Goal: Task Accomplishment & Management: Manage account settings

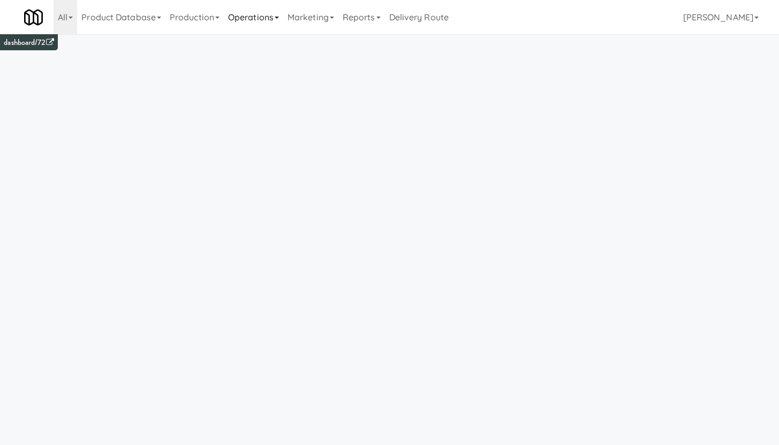
click at [245, 16] on link "Operations" at bounding box center [253, 17] width 59 height 34
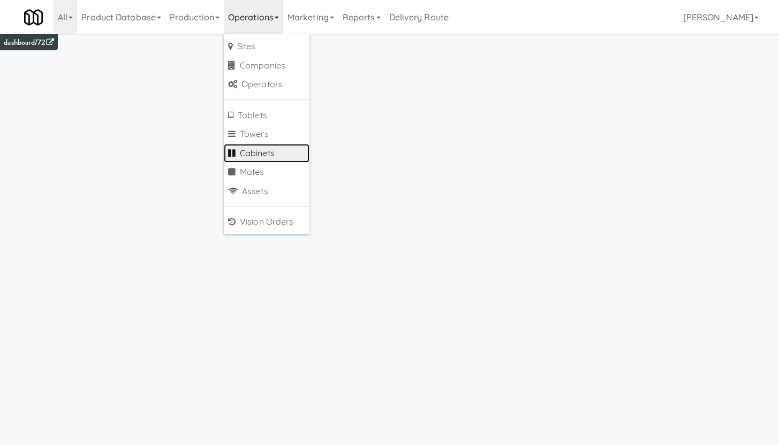
click at [267, 147] on link "Cabinets" at bounding box center [267, 153] width 86 height 19
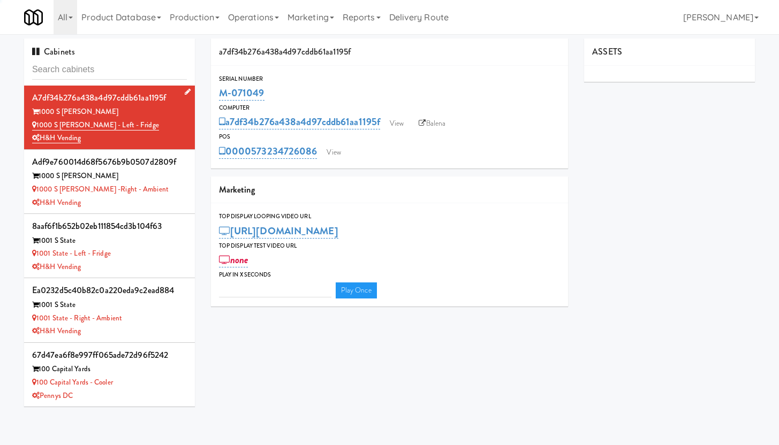
type input "3"
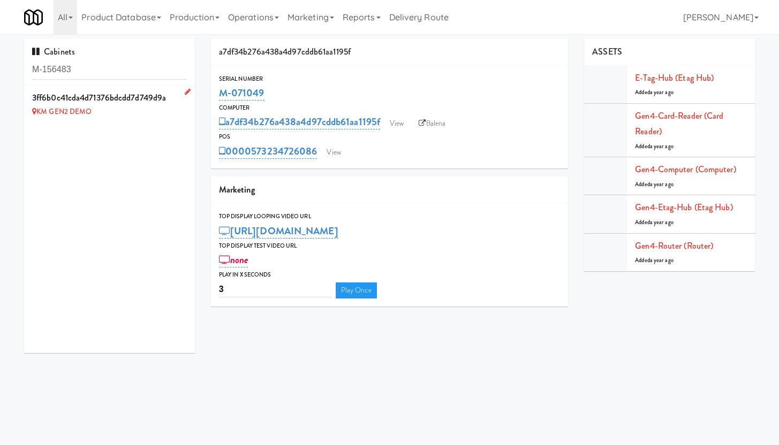
type input "M-156483"
click at [185, 91] on icon at bounding box center [188, 91] width 6 height 7
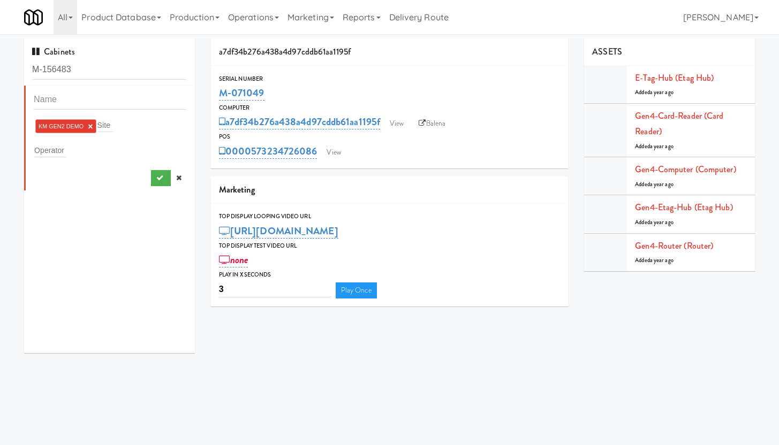
click at [92, 126] on link "×" at bounding box center [90, 126] width 5 height 9
click at [76, 121] on div "Site" at bounding box center [110, 125] width 153 height 15
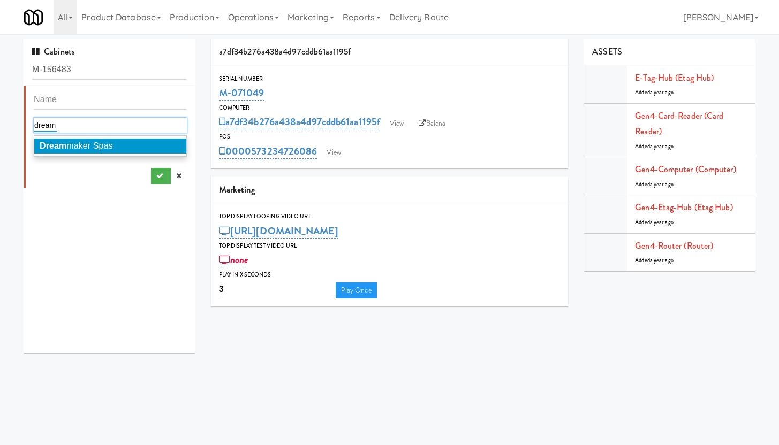
type input "dream"
click at [58, 149] on em "Dream" at bounding box center [53, 145] width 27 height 9
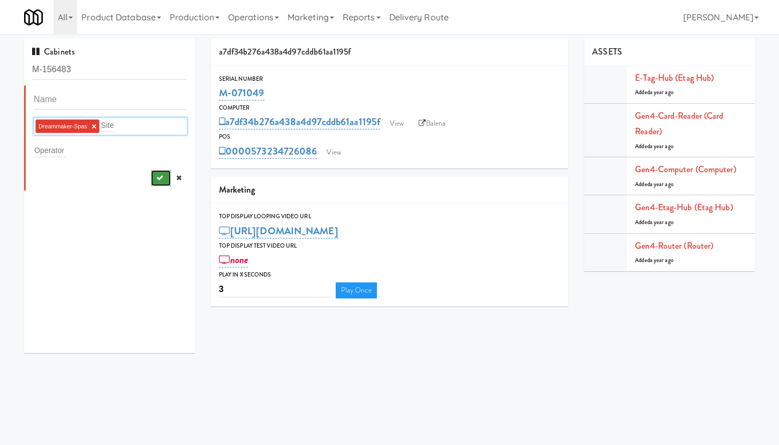
click at [156, 180] on icon "submit" at bounding box center [159, 177] width 7 height 7
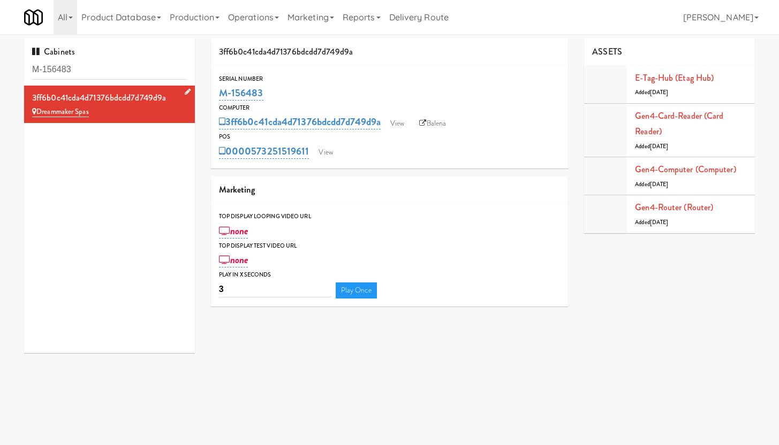
click at [185, 91] on icon at bounding box center [188, 91] width 6 height 7
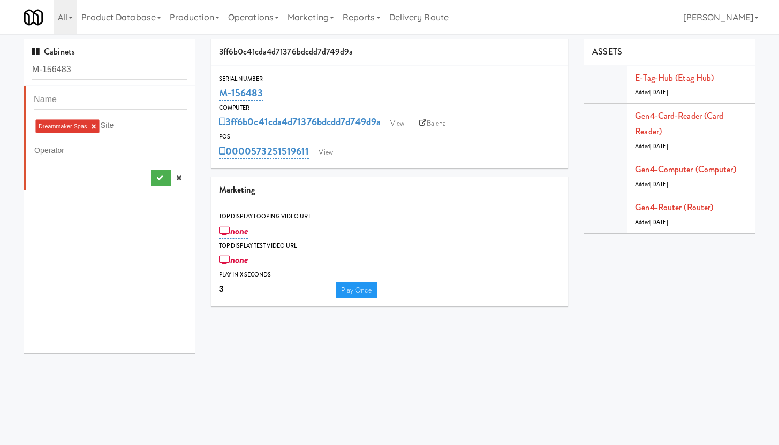
click at [95, 127] on link "×" at bounding box center [93, 126] width 5 height 9
click at [46, 123] on input "text" at bounding box center [41, 125] width 15 height 14
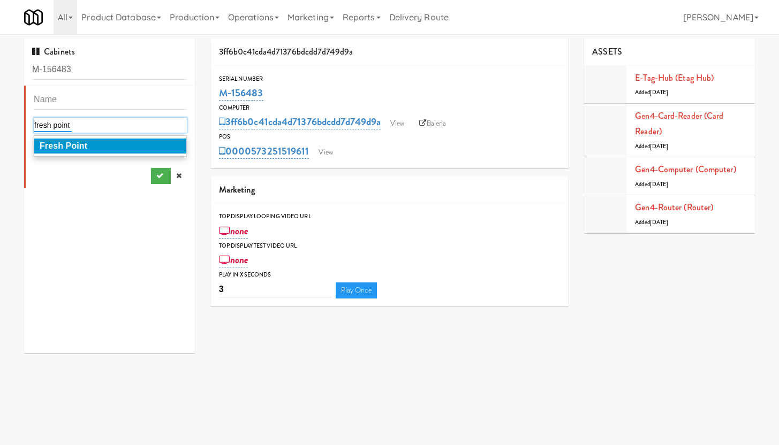
type input "fresh point"
click at [87, 148] on li "Fresh Point" at bounding box center [110, 146] width 152 height 15
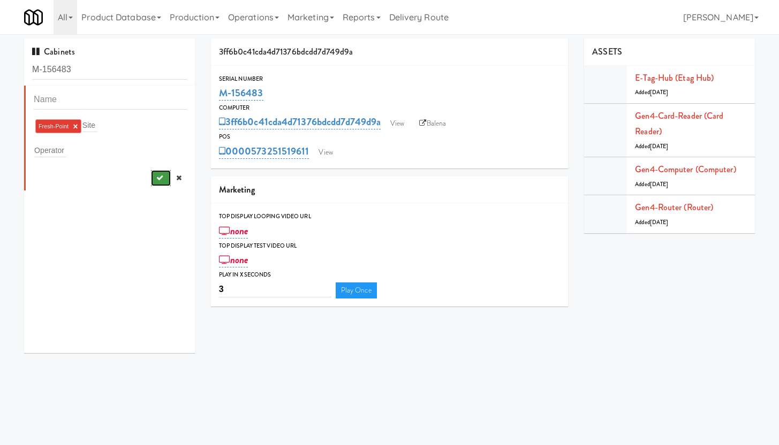
click at [156, 176] on icon "submit" at bounding box center [159, 177] width 7 height 7
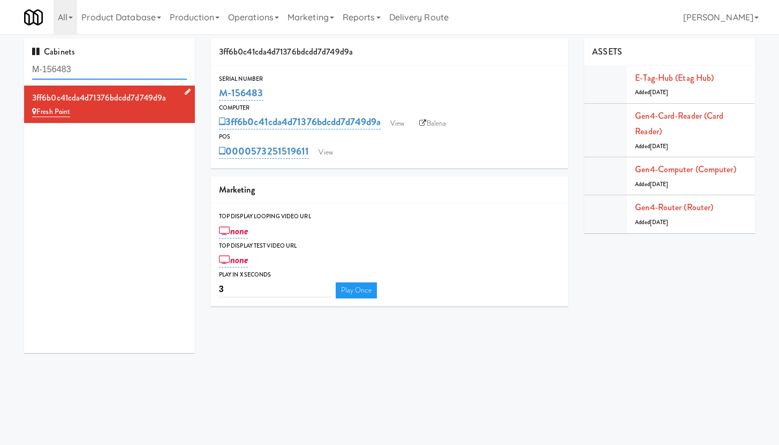
drag, startPoint x: 78, startPoint y: 67, endPoint x: 10, endPoint y: 57, distance: 68.7
click at [10, 57] on div "Cabinets M-156483 3ff6b0c41cda4d71376bdcdd7d749d9a Fresh Point 3ff6b0c41cda4d71…" at bounding box center [389, 200] width 779 height 323
paste input "2465"
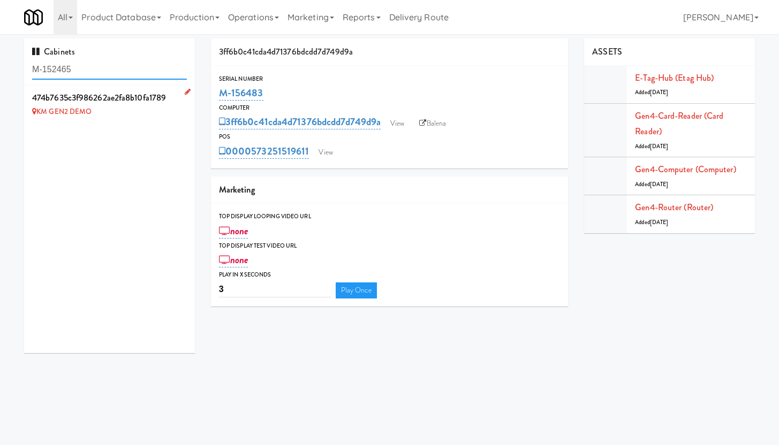
type input "M-152465"
click at [185, 90] on icon at bounding box center [188, 91] width 6 height 7
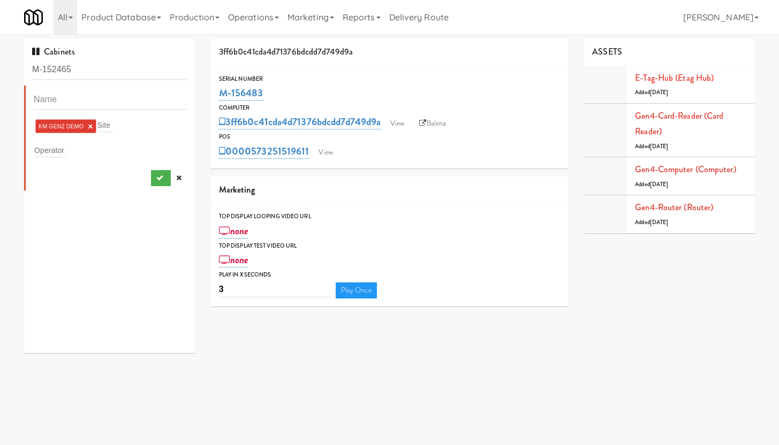
click at [88, 127] on link "×" at bounding box center [90, 126] width 5 height 9
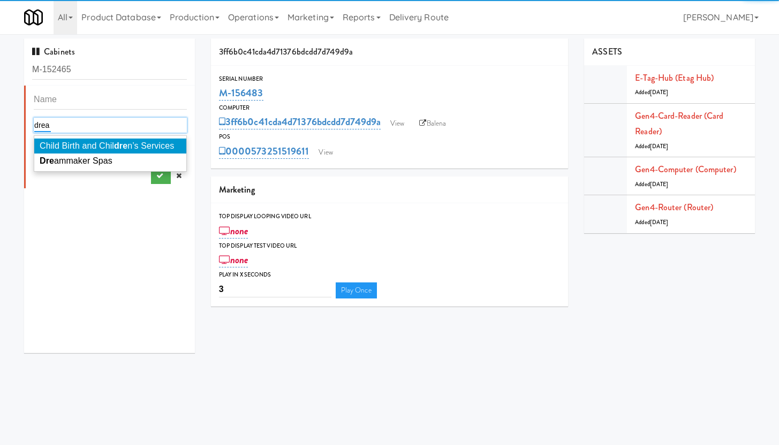
type input "dream"
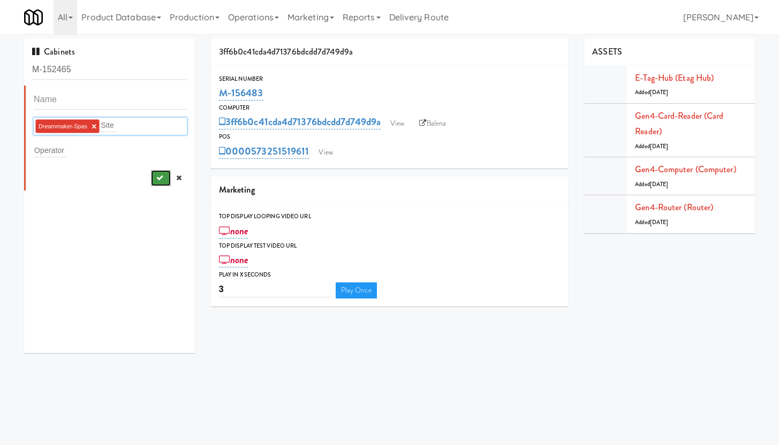
click at [156, 179] on icon "submit" at bounding box center [159, 177] width 7 height 7
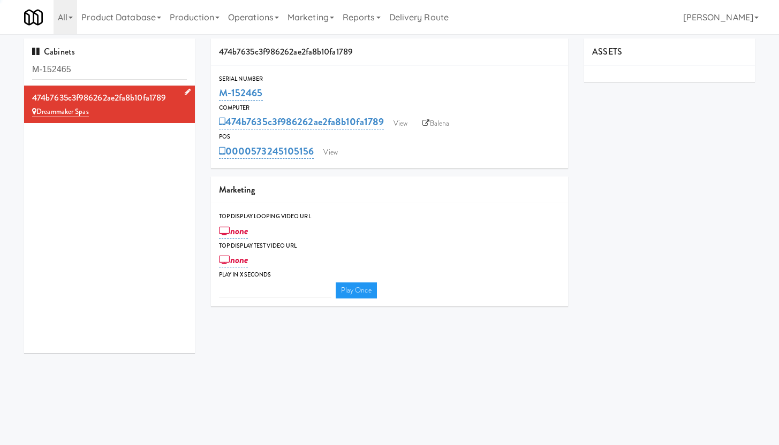
type input "3"
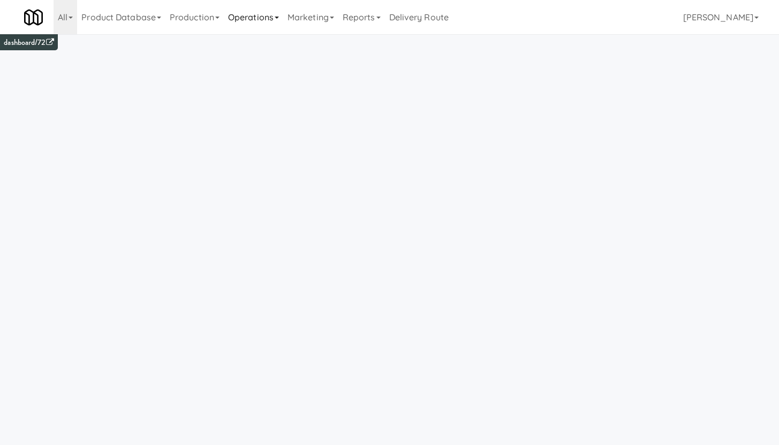
click at [244, 19] on link "Operations" at bounding box center [253, 17] width 59 height 34
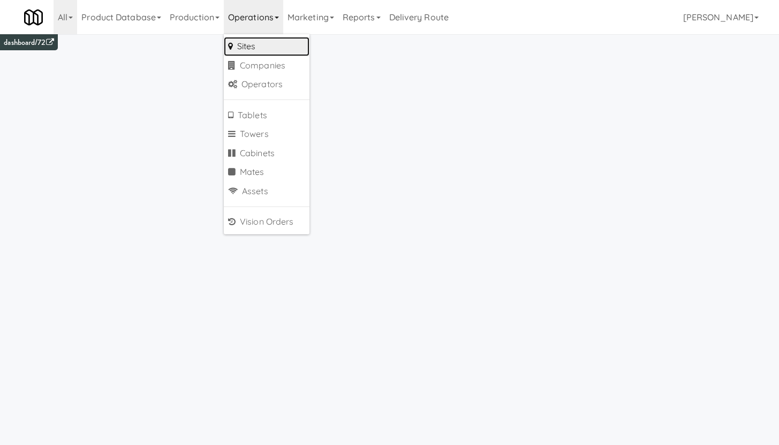
click at [258, 44] on link "Sites" at bounding box center [267, 46] width 86 height 19
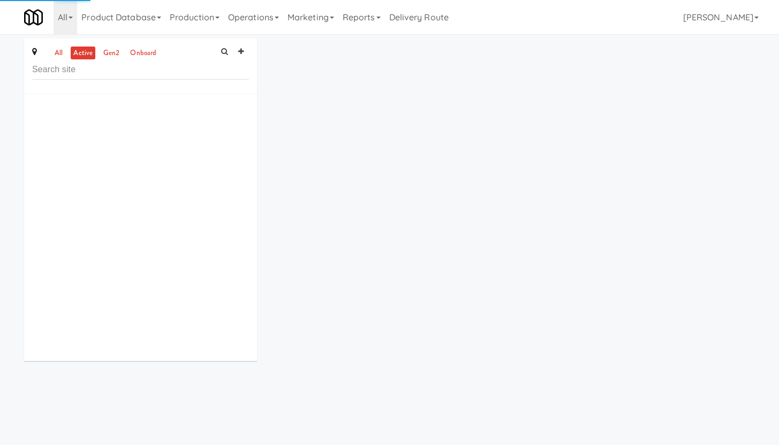
click at [89, 75] on input "text" at bounding box center [140, 70] width 217 height 20
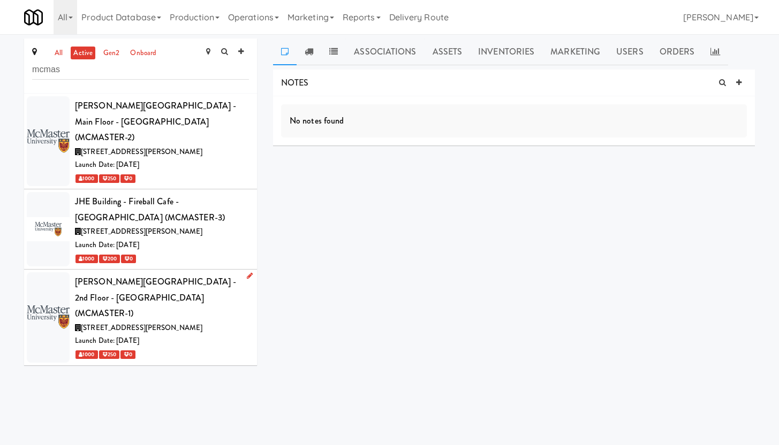
type input "mcmas"
click at [201, 322] on div "1280 Main St W, Hamilton ON" at bounding box center [162, 328] width 174 height 13
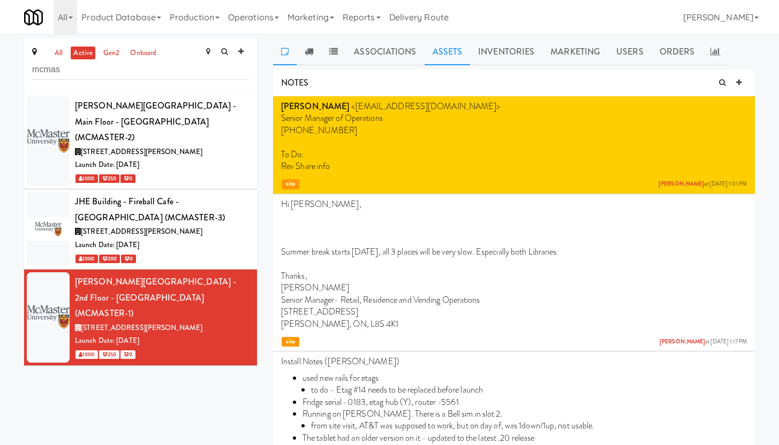
click at [446, 54] on link "Assets" at bounding box center [447, 52] width 46 height 27
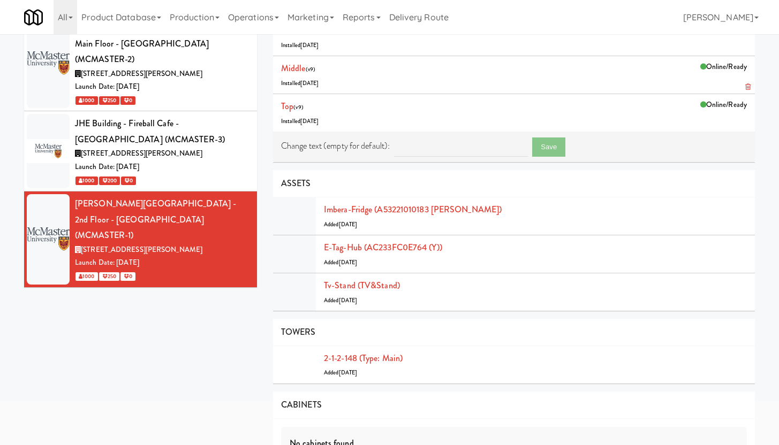
scroll to position [80, 0]
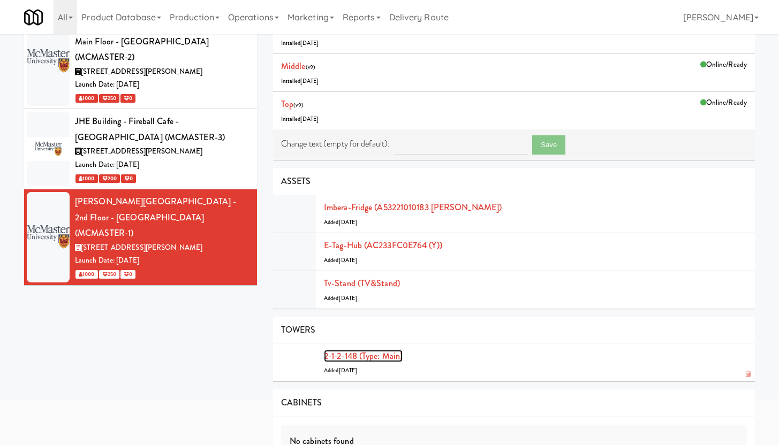
click at [389, 357] on link "2-1-2-148 (type: main)" at bounding box center [363, 356] width 79 height 12
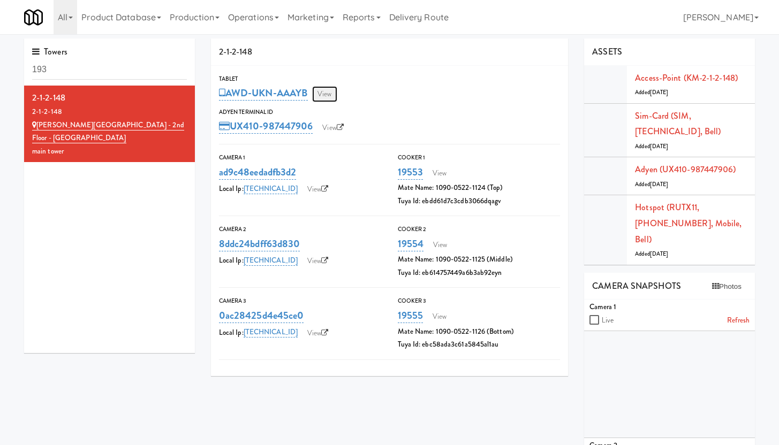
click at [328, 93] on link "View" at bounding box center [324, 94] width 25 height 16
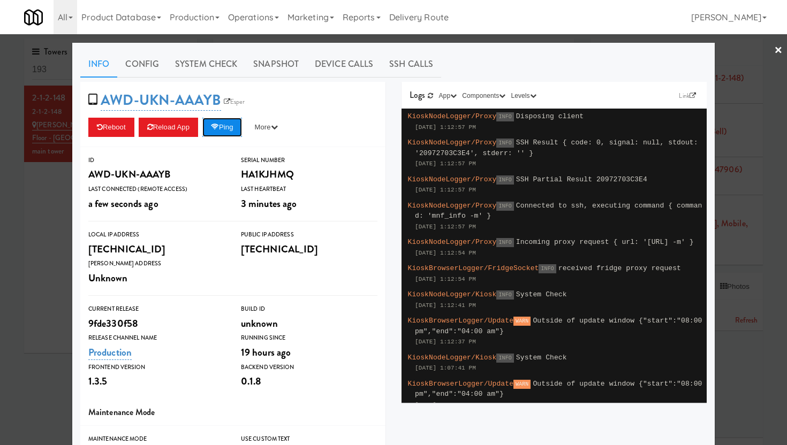
click at [225, 128] on button "Ping" at bounding box center [222, 127] width 40 height 19
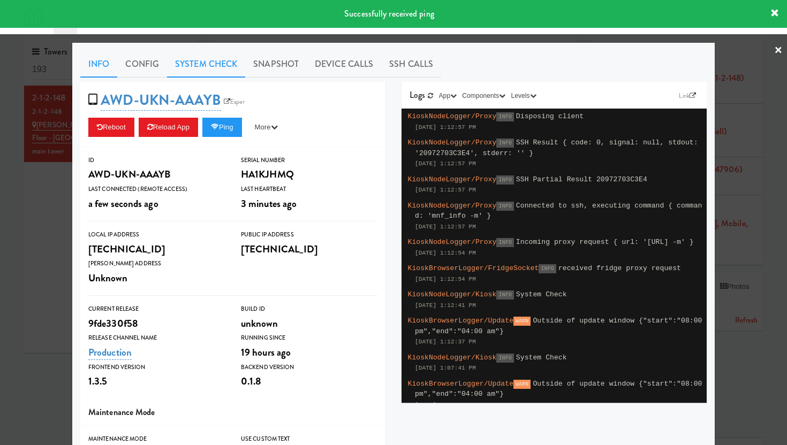
click at [193, 67] on link "System Check" at bounding box center [206, 64] width 78 height 27
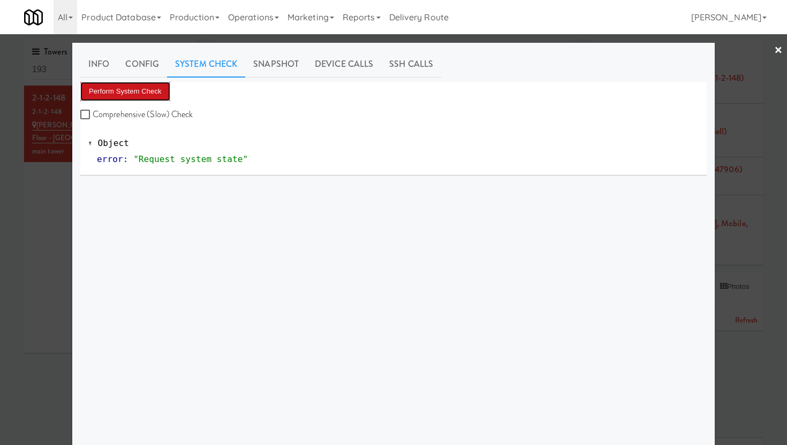
click at [101, 92] on button "Perform System Check" at bounding box center [125, 91] width 90 height 19
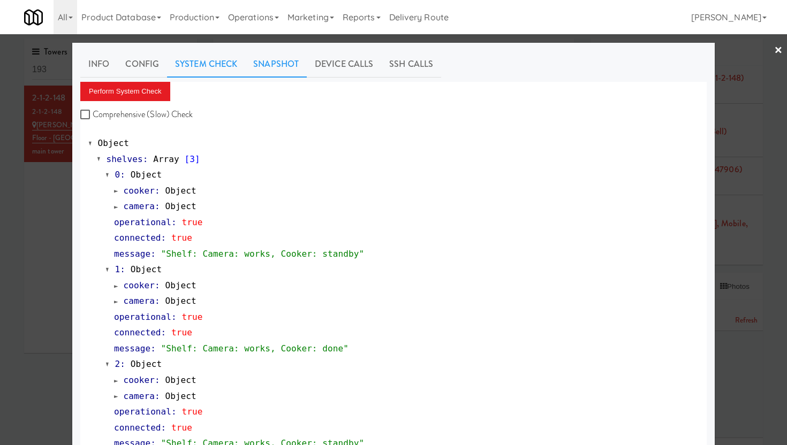
click at [272, 69] on link "Snapshot" at bounding box center [276, 64] width 62 height 27
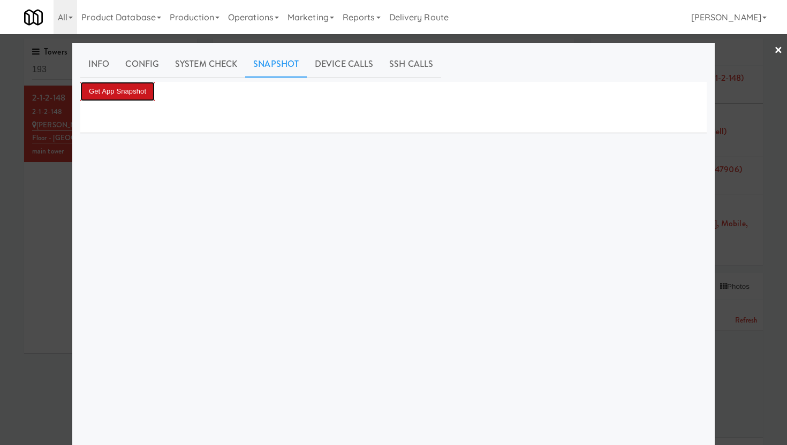
click at [108, 95] on button "Get App Snapshot" at bounding box center [117, 91] width 74 height 19
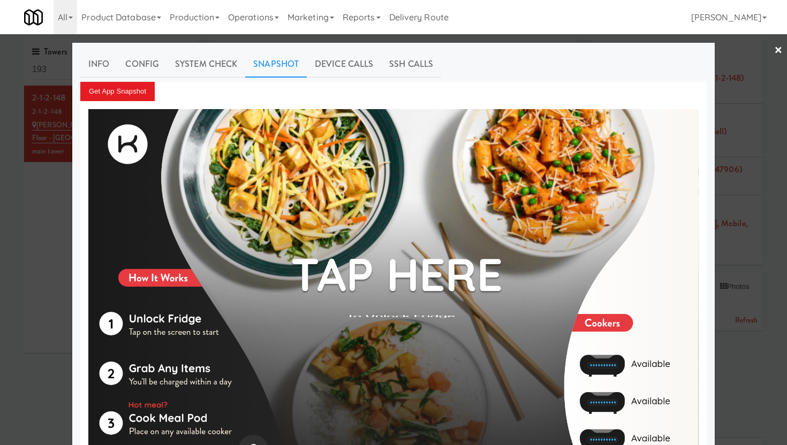
click at [774, 51] on link "×" at bounding box center [778, 50] width 9 height 33
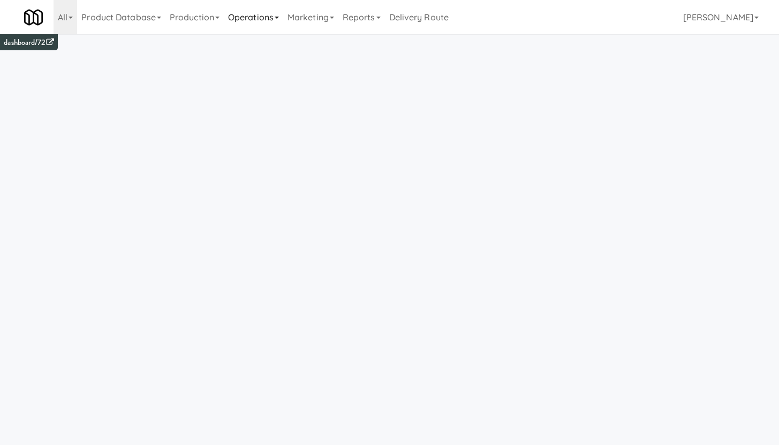
click at [246, 24] on link "Operations" at bounding box center [253, 17] width 59 height 34
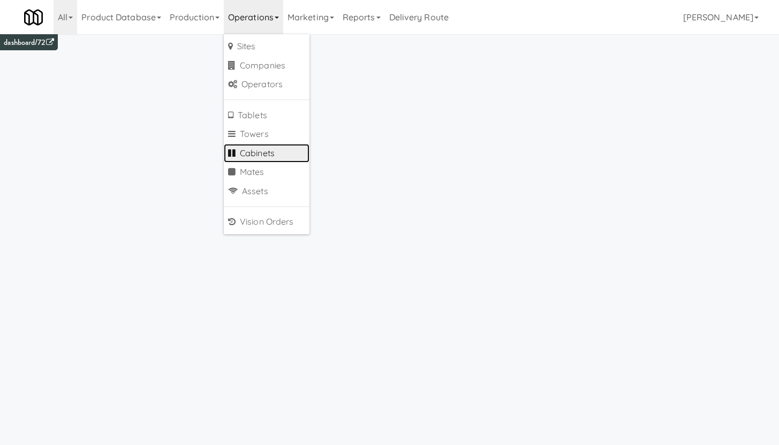
click at [261, 152] on link "Cabinets" at bounding box center [267, 153] width 86 height 19
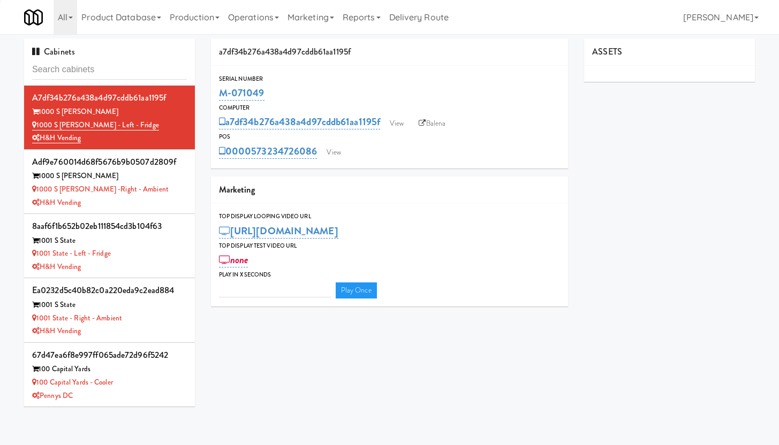
type input "3"
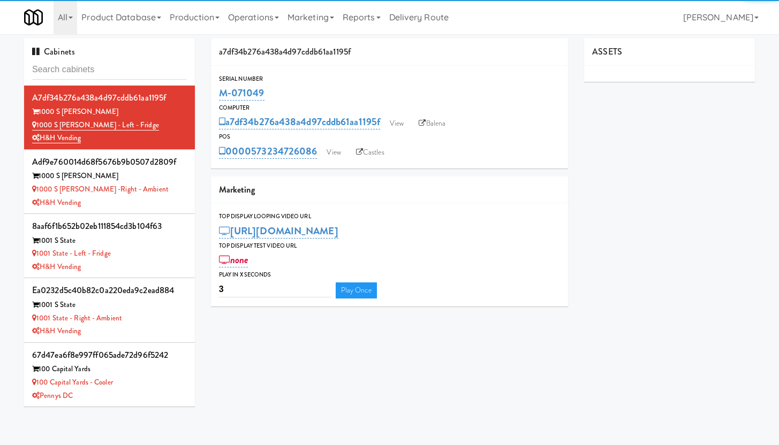
click at [73, 68] on input "text" at bounding box center [109, 70] width 155 height 20
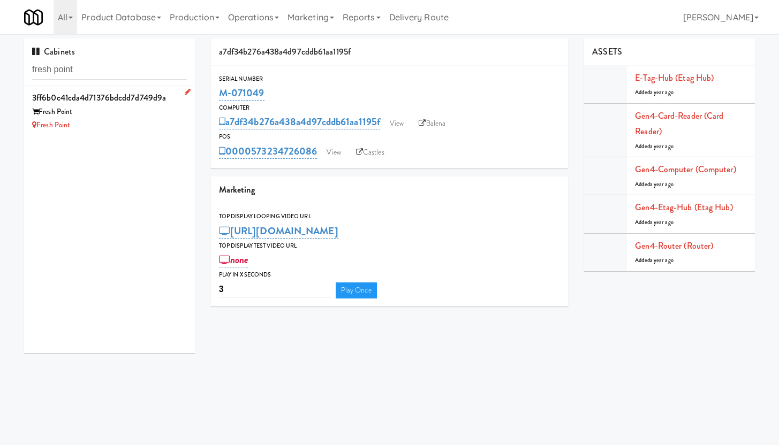
type input "fresh point"
click at [86, 115] on div "Fresh Point" at bounding box center [109, 111] width 155 height 13
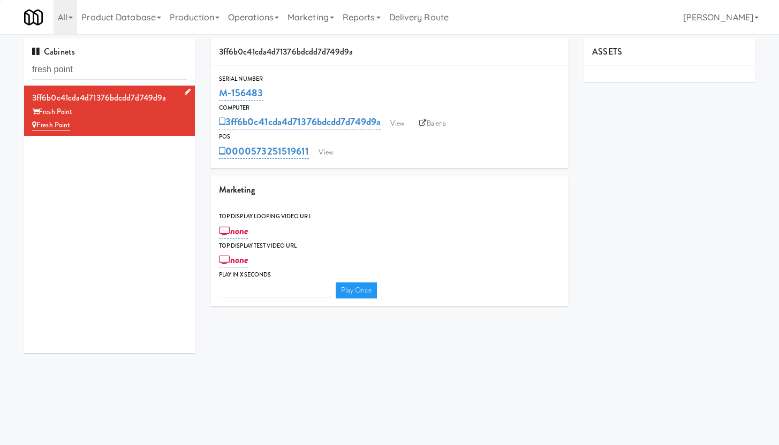
type input "3"
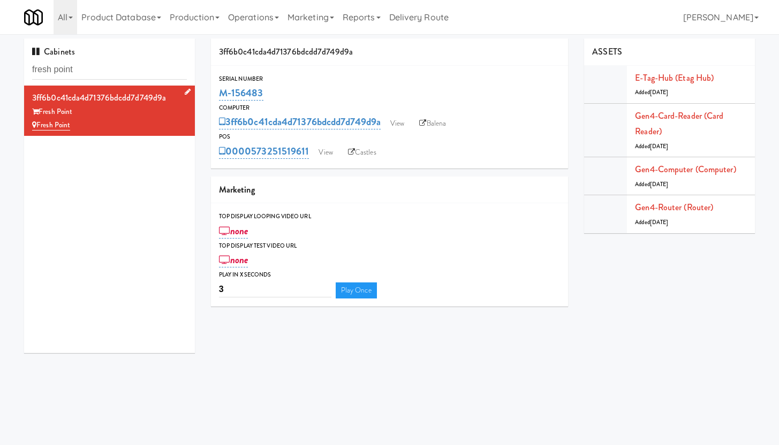
click at [185, 91] on icon at bounding box center [188, 91] width 6 height 7
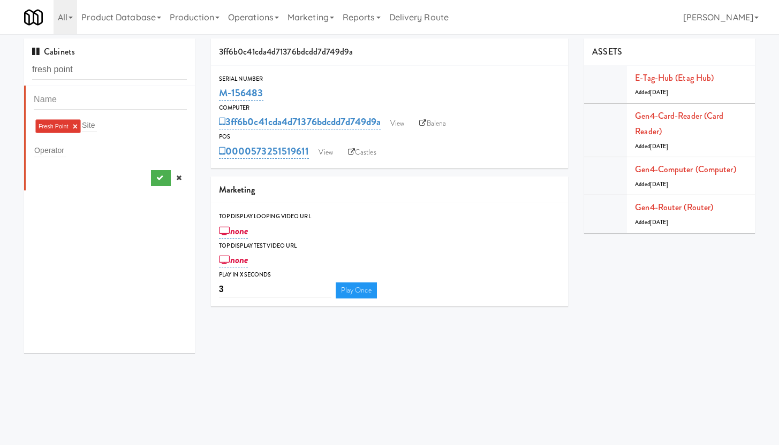
click at [75, 127] on link "×" at bounding box center [75, 126] width 5 height 9
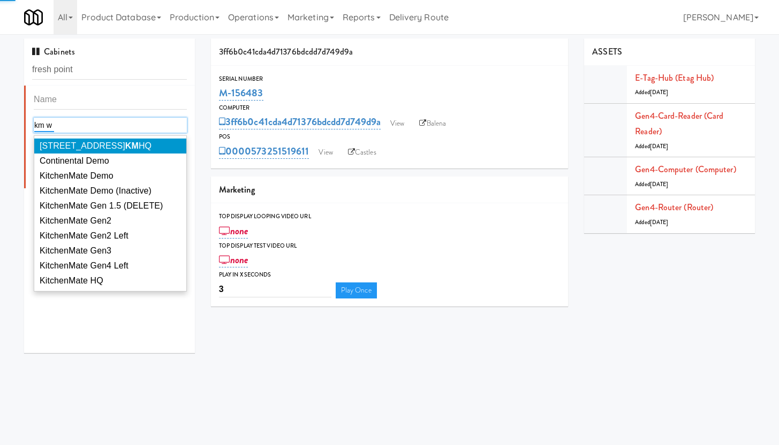
type input "km wa"
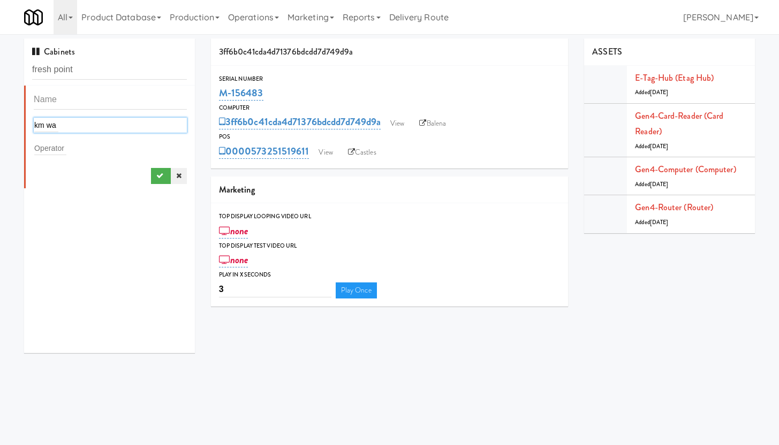
click at [176, 173] on icon at bounding box center [178, 175] width 5 height 7
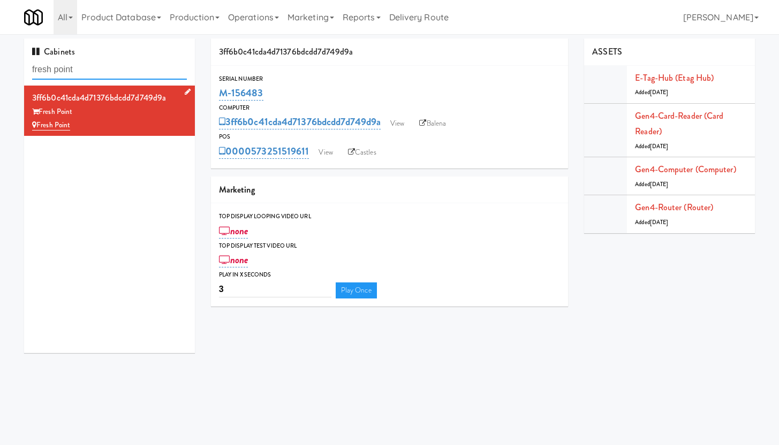
click at [114, 65] on input "fresh point" at bounding box center [109, 70] width 155 height 20
paste input "M-152466"
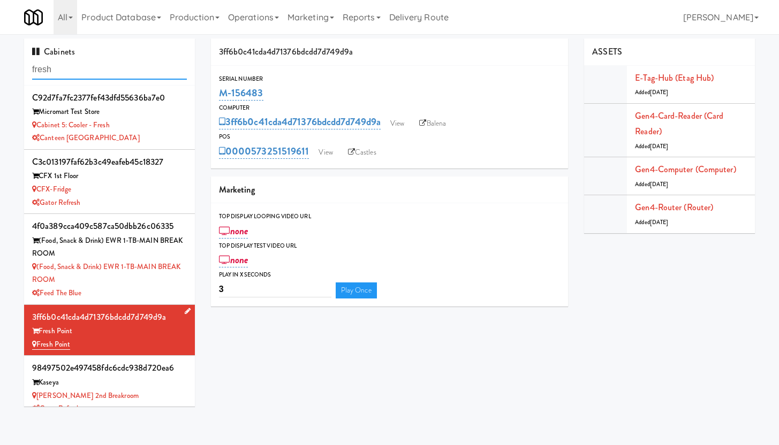
type input "fresh"
click at [143, 340] on div "Fresh Point" at bounding box center [109, 344] width 155 height 13
click at [185, 313] on icon at bounding box center [188, 311] width 6 height 7
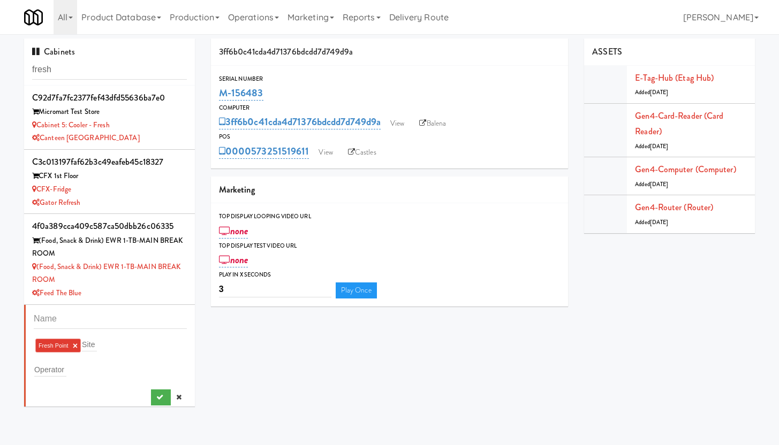
click at [75, 346] on link "×" at bounding box center [75, 345] width 5 height 9
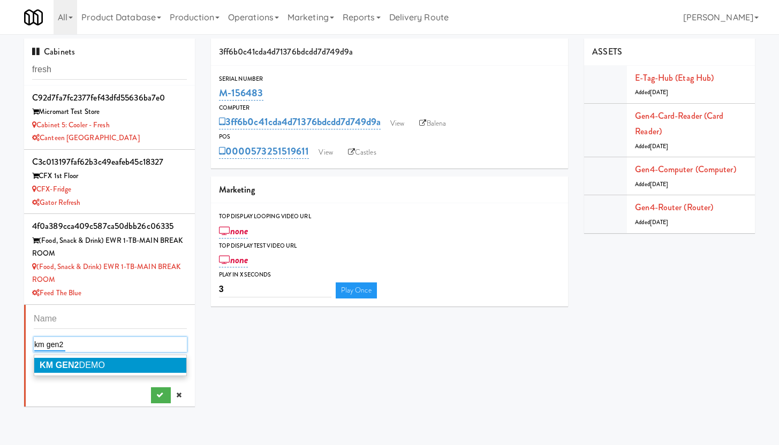
type input "km gen2"
click at [105, 368] on span "KM GEN2 DEMO" at bounding box center [72, 365] width 65 height 9
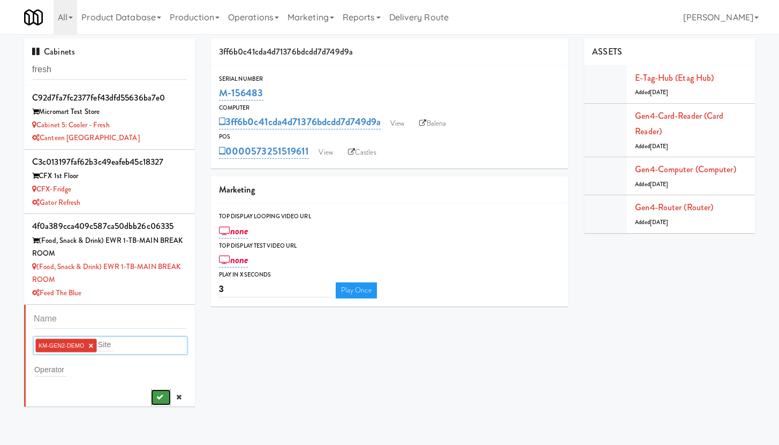
click at [156, 398] on icon "submit" at bounding box center [159, 397] width 7 height 7
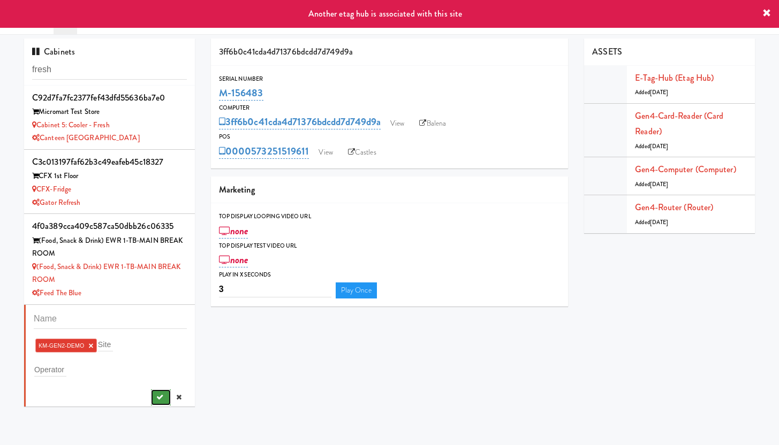
click at [156, 394] on button "submit" at bounding box center [161, 398] width 20 height 16
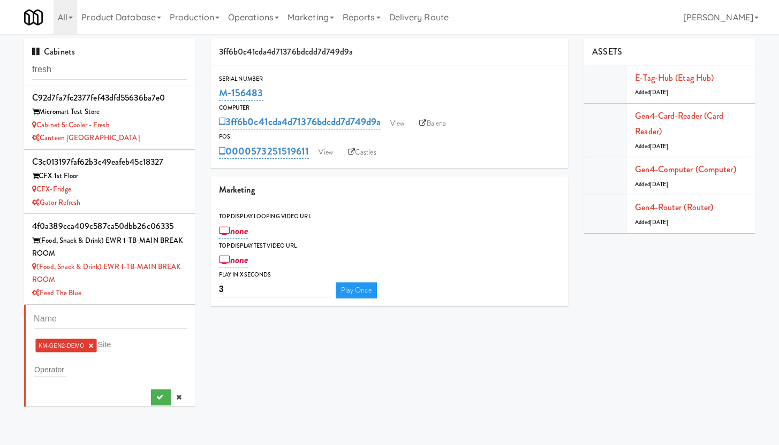
click at [90, 346] on link "×" at bounding box center [90, 345] width 5 height 9
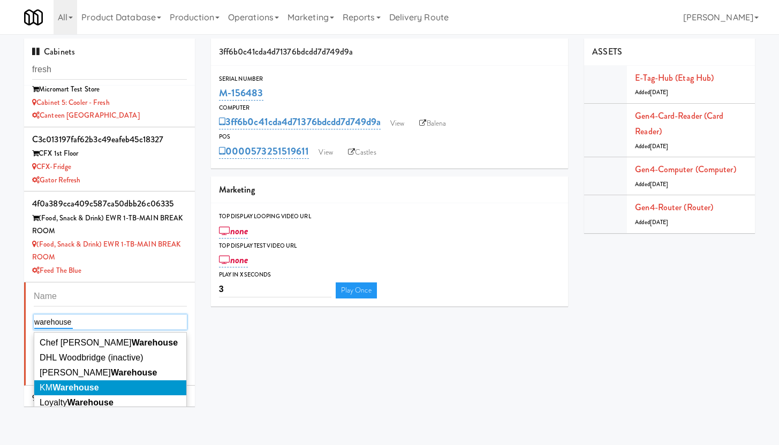
scroll to position [29, 0]
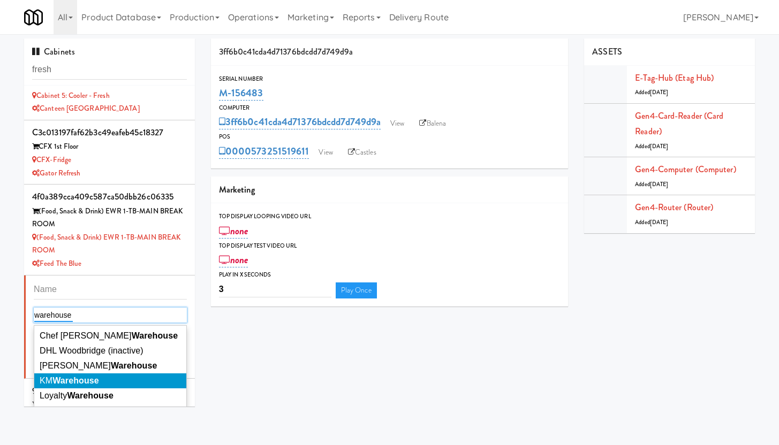
type input "warehouse"
click at [83, 379] on em "Warehouse" at bounding box center [75, 380] width 47 height 9
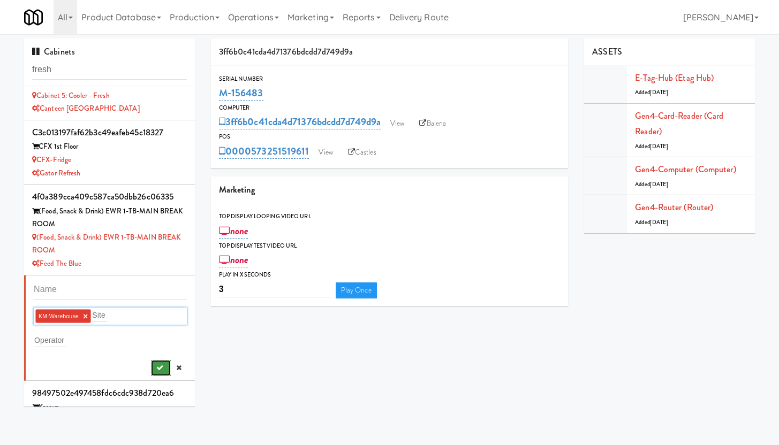
click at [154, 372] on button "submit" at bounding box center [161, 368] width 20 height 16
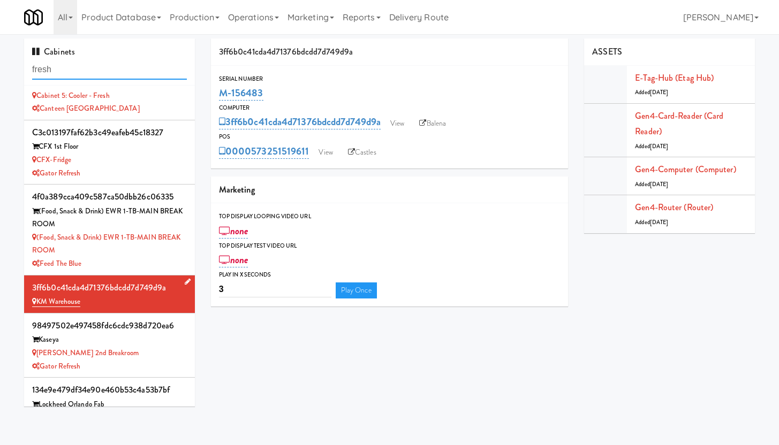
click at [77, 70] on input "fresh" at bounding box center [109, 70] width 155 height 20
paste input "M-152466"
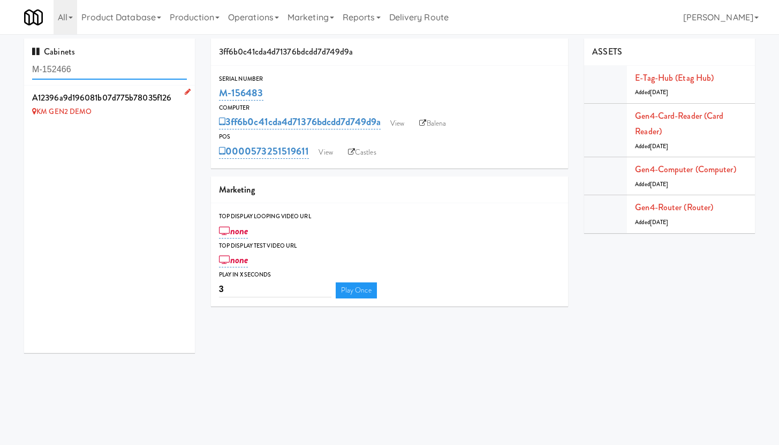
type input "M-152466"
click at [183, 90] on li "a12396a9d196081b07d775b78035f126 KM GEN2 DEMO" at bounding box center [109, 104] width 171 height 37
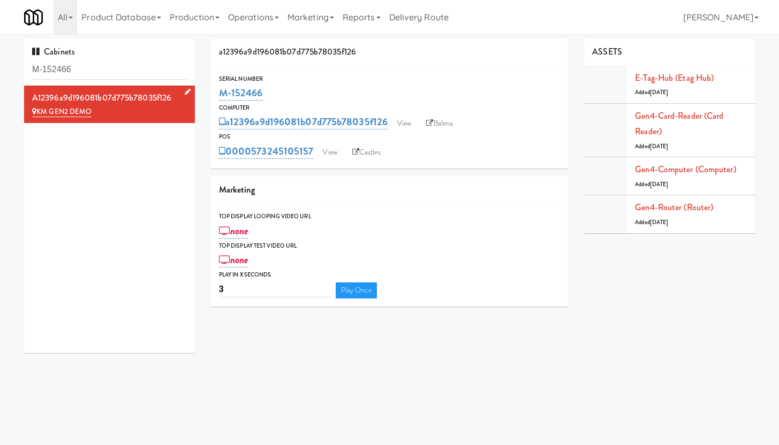
click at [185, 90] on icon at bounding box center [188, 91] width 6 height 7
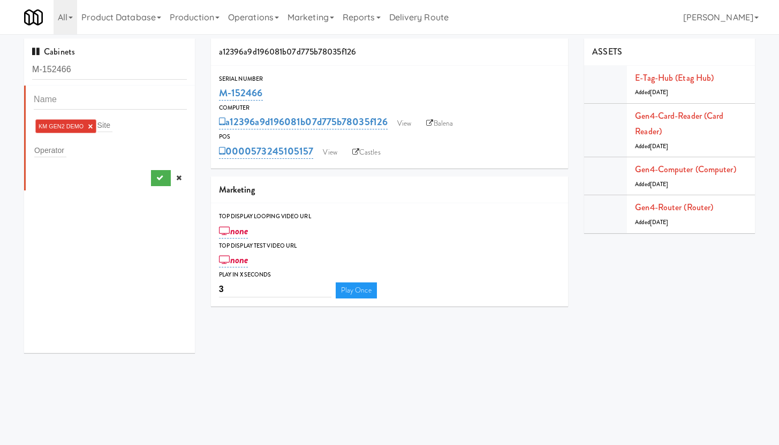
click at [89, 128] on link "×" at bounding box center [90, 126] width 5 height 9
click at [54, 123] on div "Site" at bounding box center [110, 125] width 153 height 15
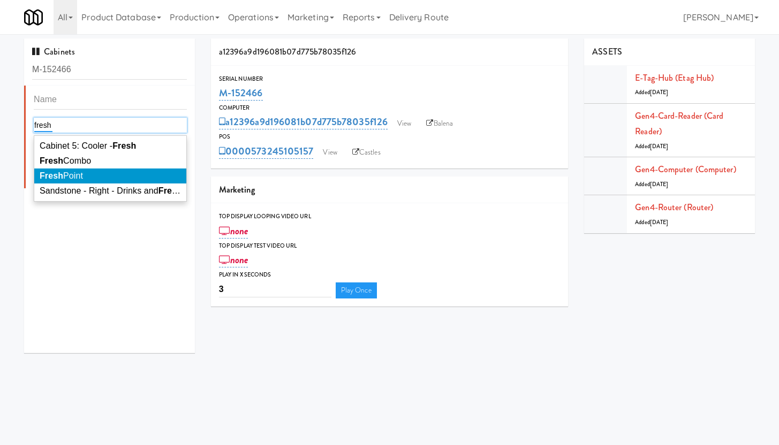
type input "fresh"
click at [74, 179] on span "Fresh Point" at bounding box center [61, 175] width 43 height 9
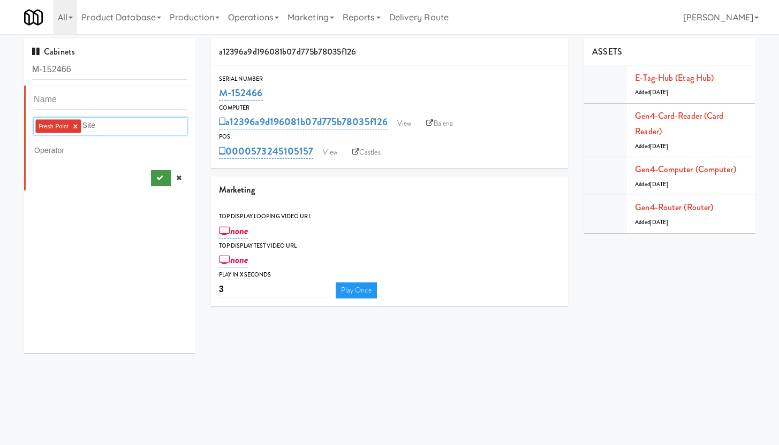
click at [152, 183] on button "submit" at bounding box center [161, 178] width 20 height 16
